Goal: Subscribe to service/newsletter

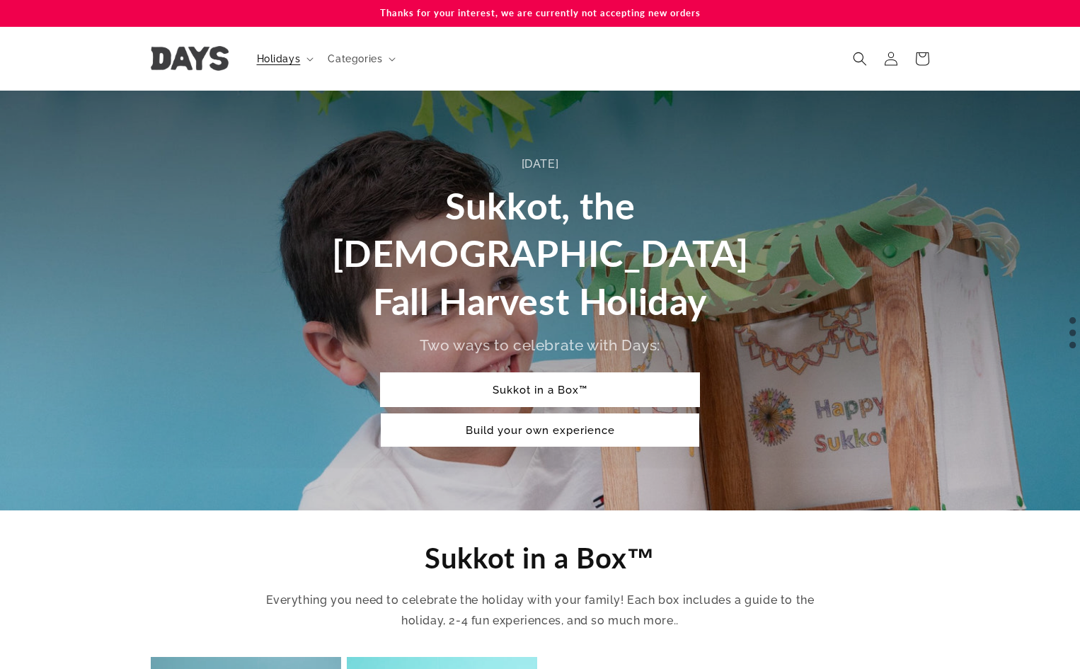
click at [525, 373] on link "Sukkot in a Box™" at bounding box center [540, 389] width 318 height 33
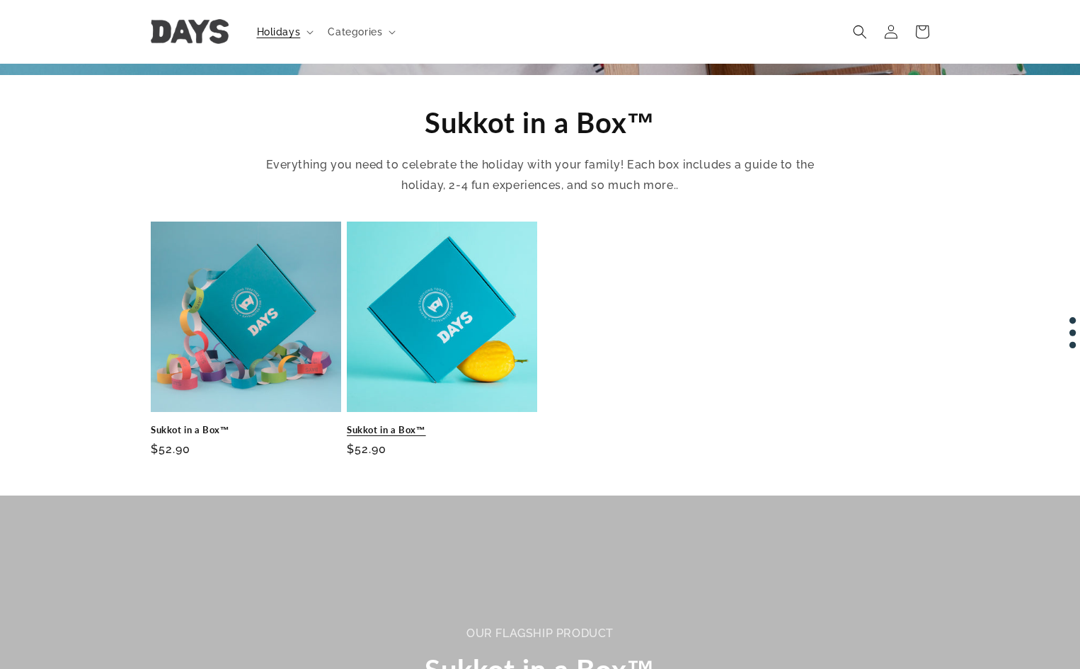
scroll to position [416, 0]
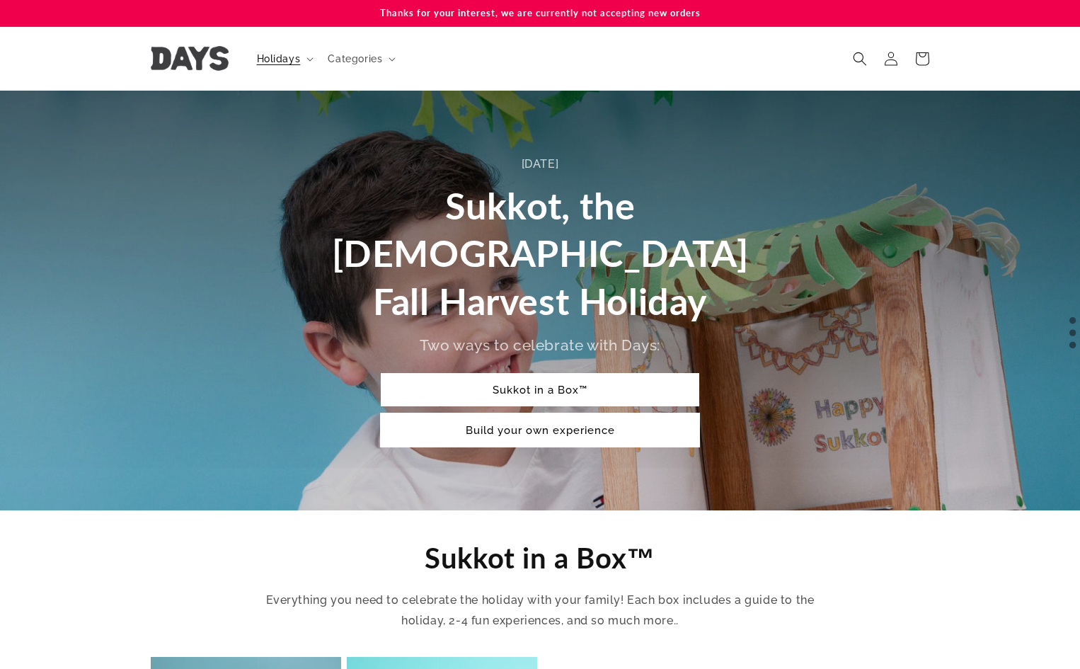
click at [544, 413] on link "Build your own experience" at bounding box center [540, 429] width 318 height 33
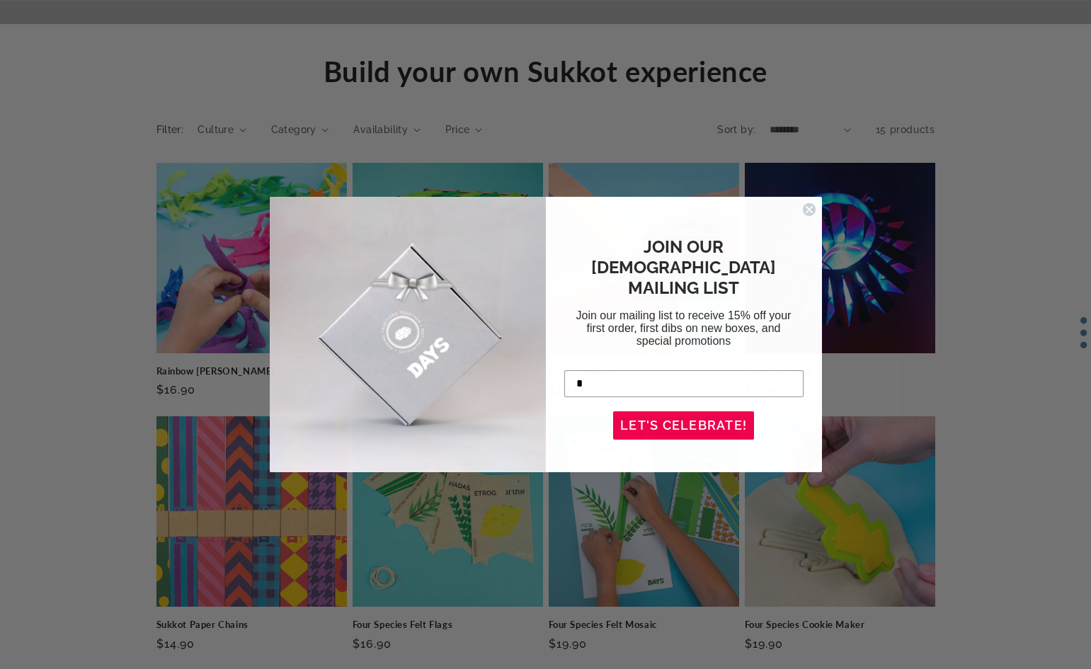
type input "**********"
click at [678, 415] on button "LET'S CELEBRATE!" at bounding box center [683, 425] width 141 height 28
click at [711, 249] on span "JOIN OUR [DEMOGRAPHIC_DATA] MAILING LIST" at bounding box center [683, 267] width 185 height 62
click at [694, 406] on div "LET'S CELEBRATE!" at bounding box center [683, 425] width 149 height 42
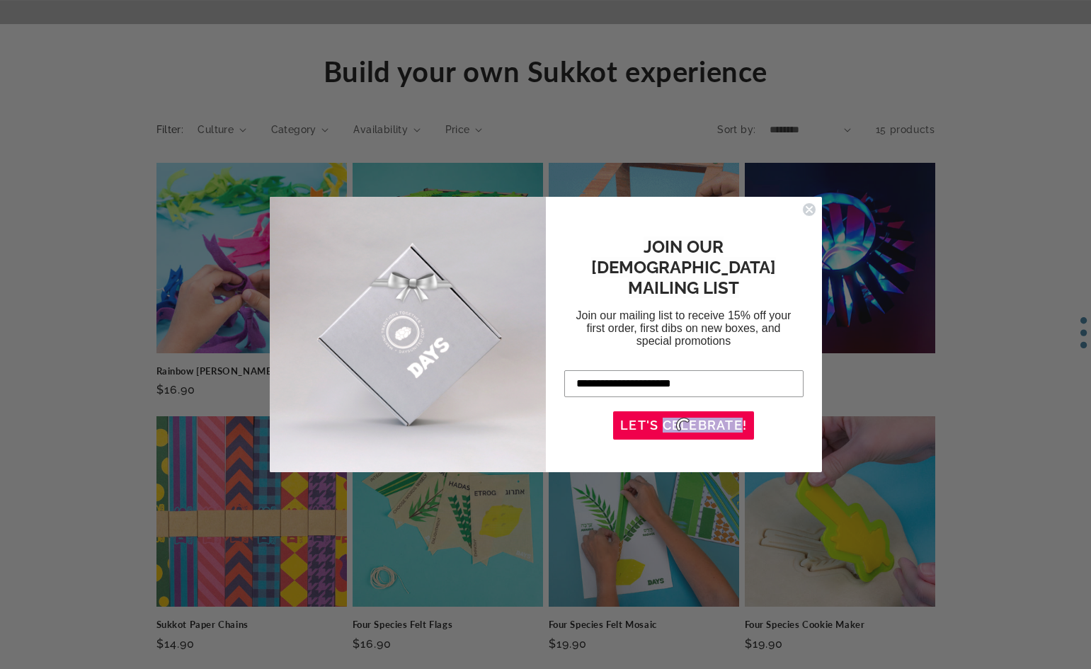
click at [694, 406] on div "LET'S CELEBRATE!" at bounding box center [683, 425] width 149 height 42
click at [808, 205] on circle "Close dialog" at bounding box center [808, 208] width 13 height 13
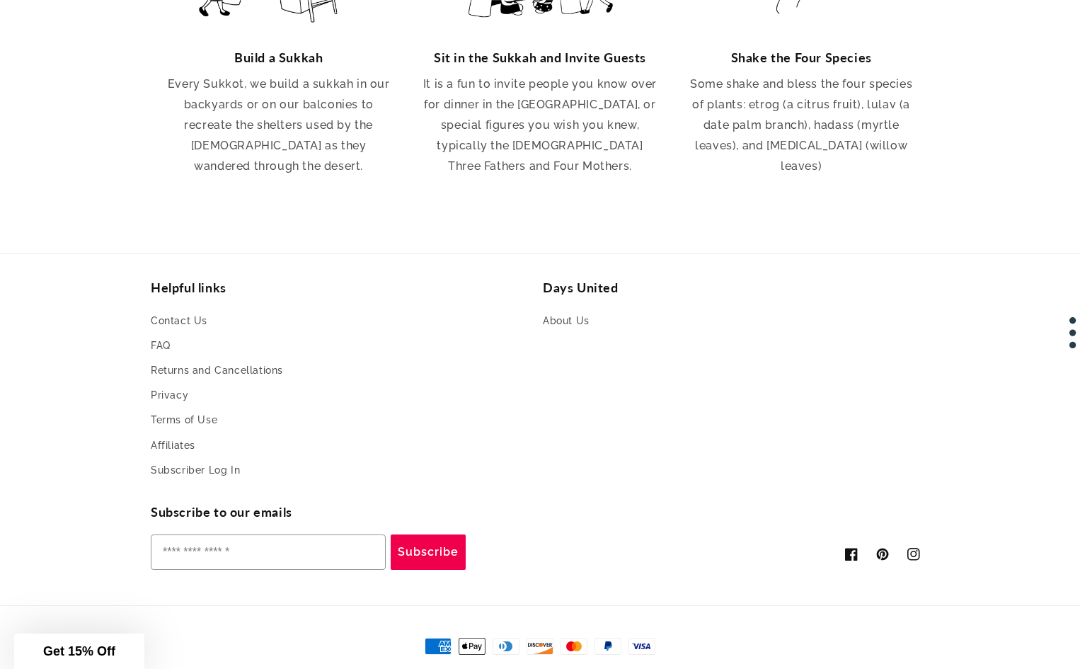
scroll to position [2779, 0]
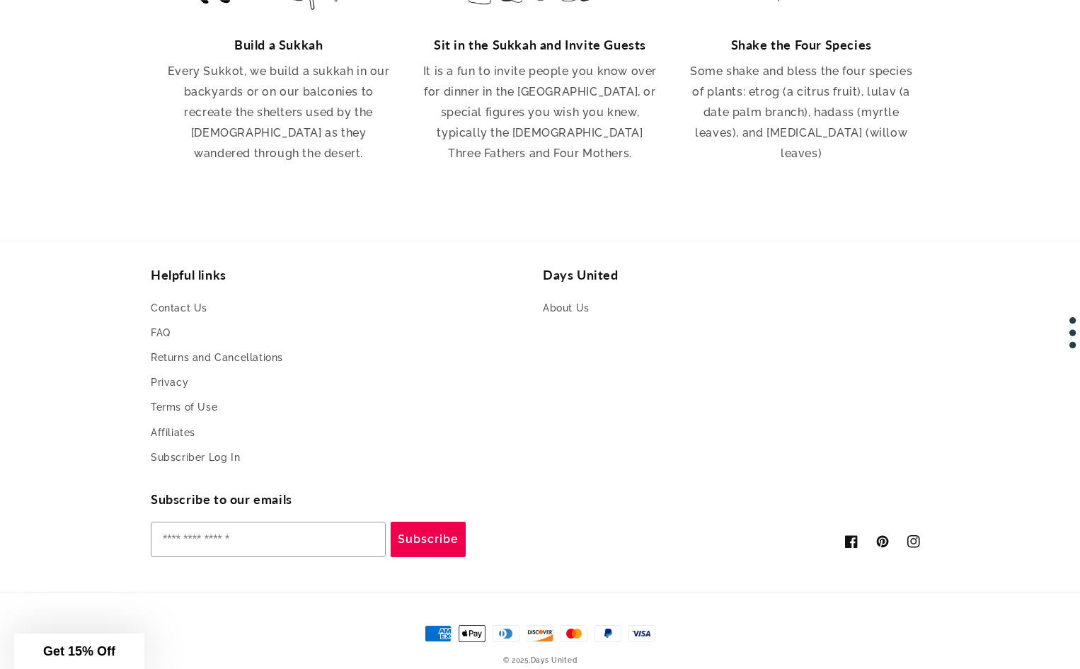
click at [422, 522] on button "Subscribe" at bounding box center [428, 539] width 75 height 35
type input "**********"
click at [425, 522] on button "Subscribe" at bounding box center [428, 539] width 75 height 35
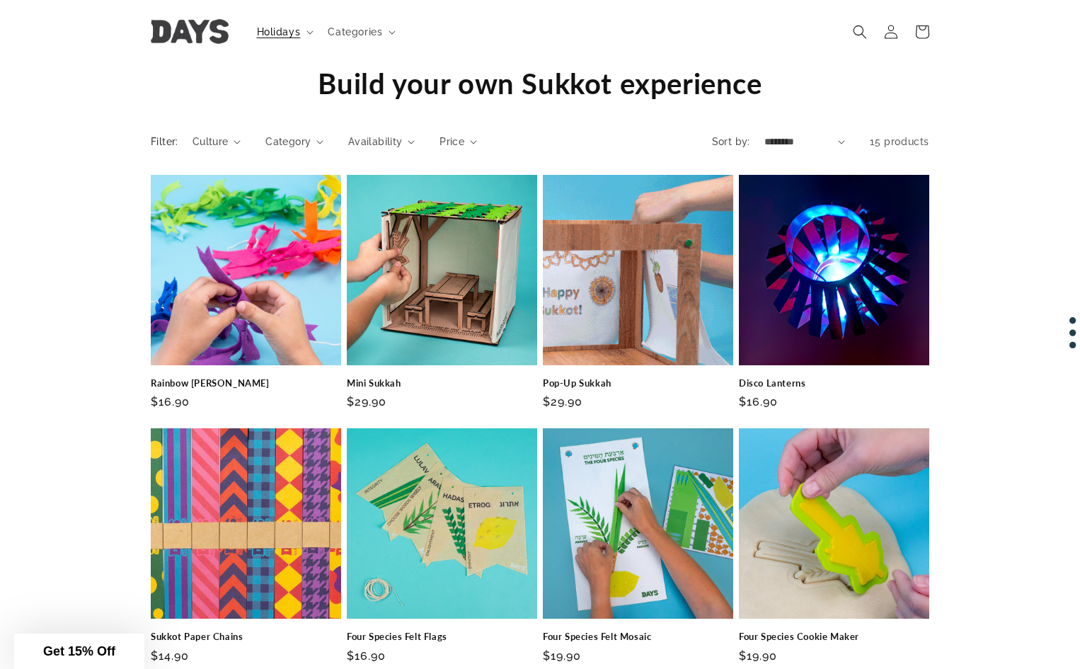
scroll to position [1222, 0]
